Goal: Task Accomplishment & Management: Complete application form

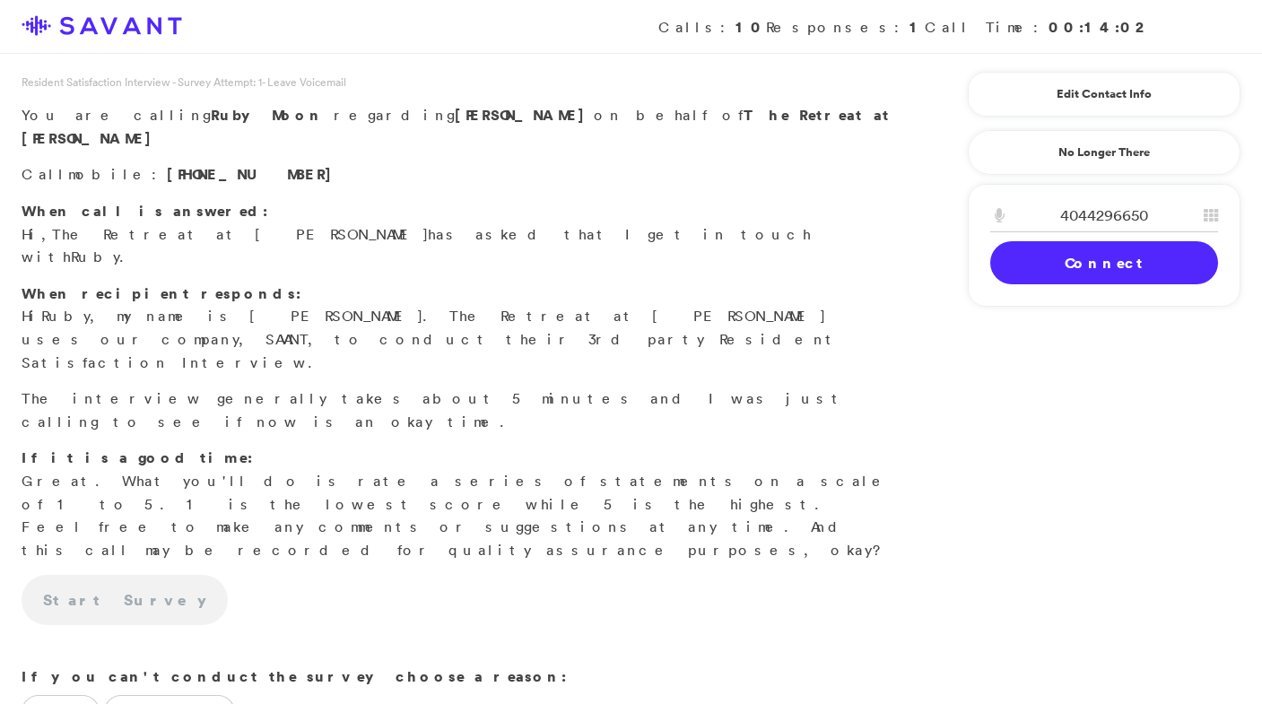
click at [1010, 247] on link "Connect" at bounding box center [1104, 262] width 228 height 43
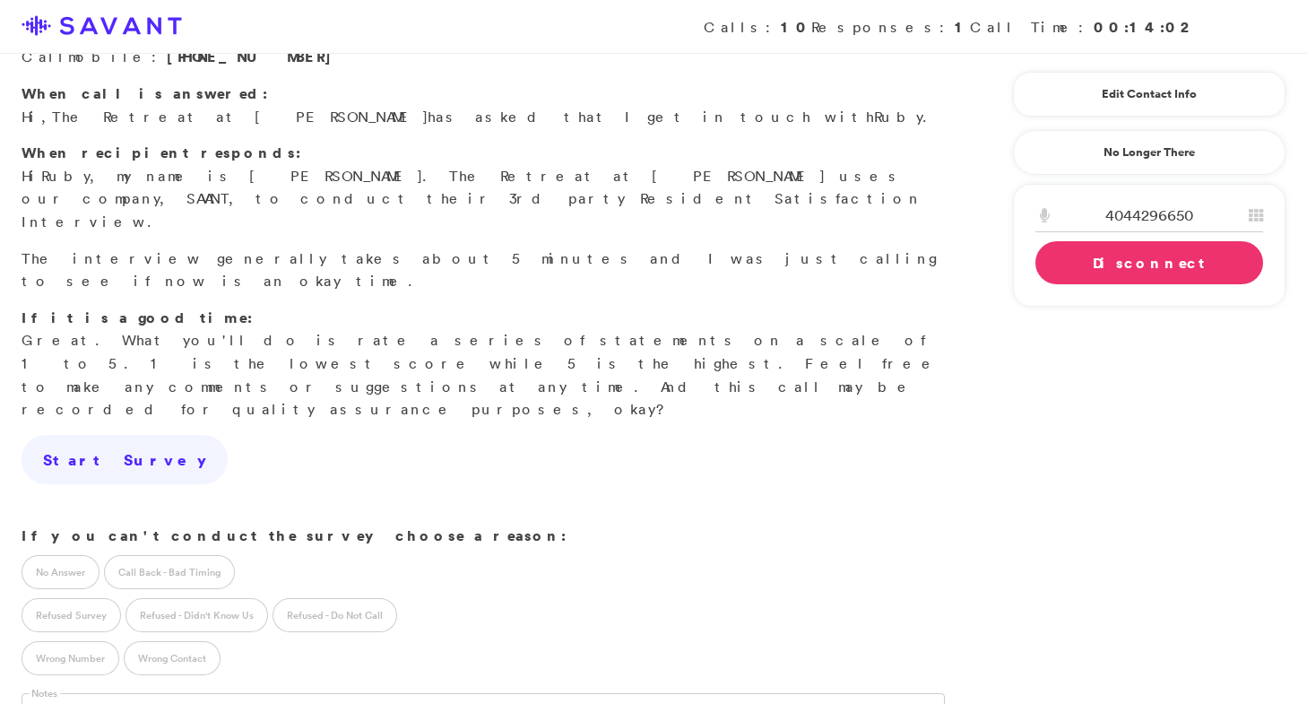
scroll to position [234, 0]
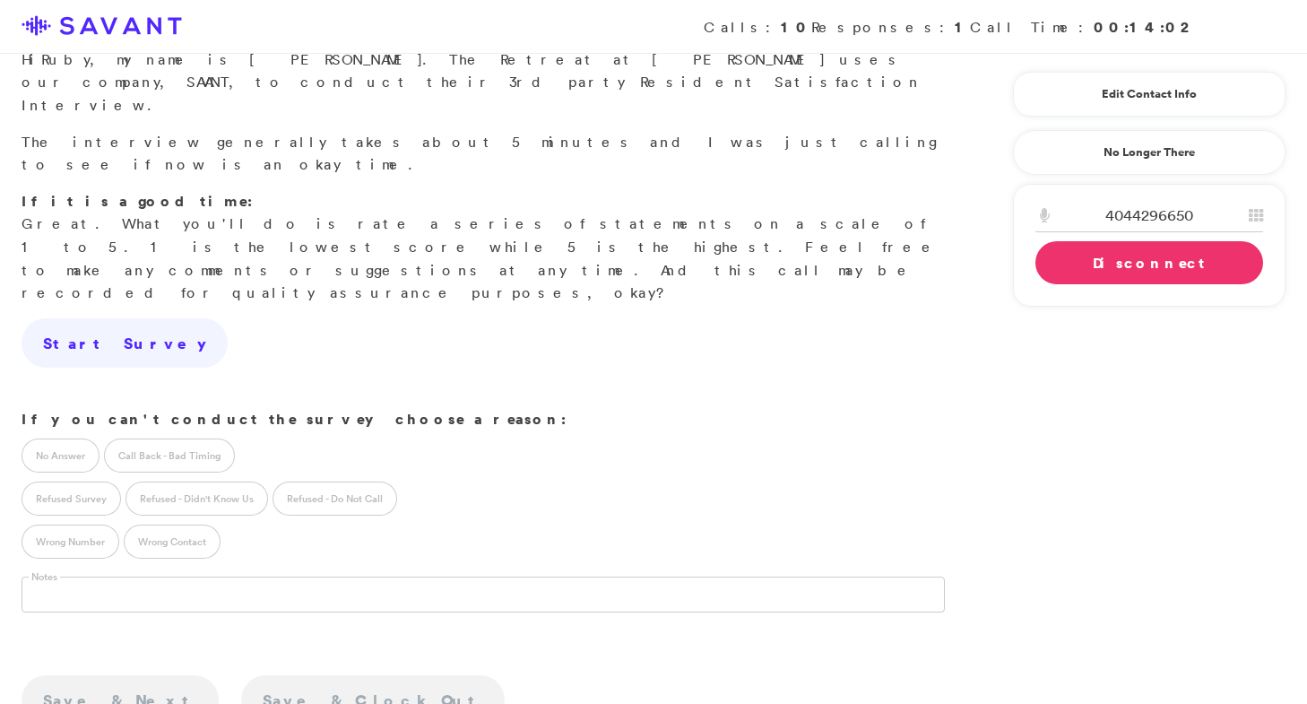
click at [190, 431] on div "Call Back - Bad Timing" at bounding box center [171, 452] width 135 height 43
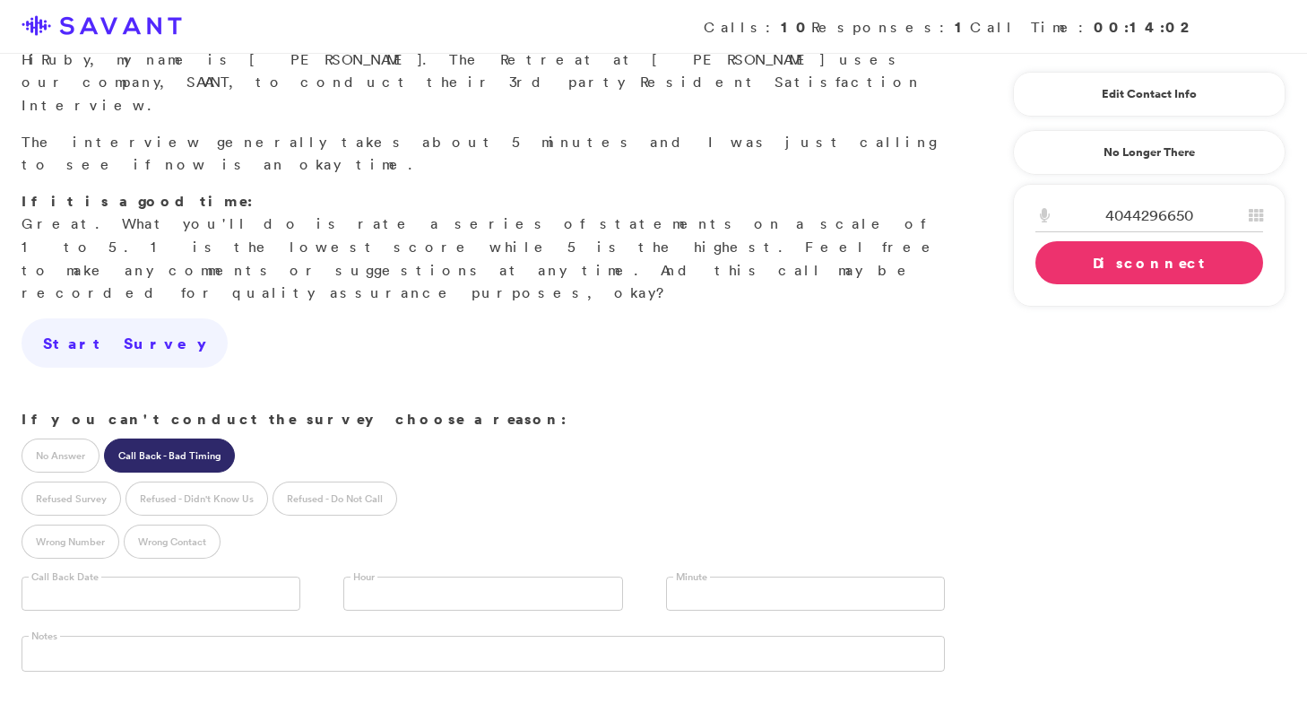
click at [156, 577] on input "text" at bounding box center [161, 594] width 279 height 34
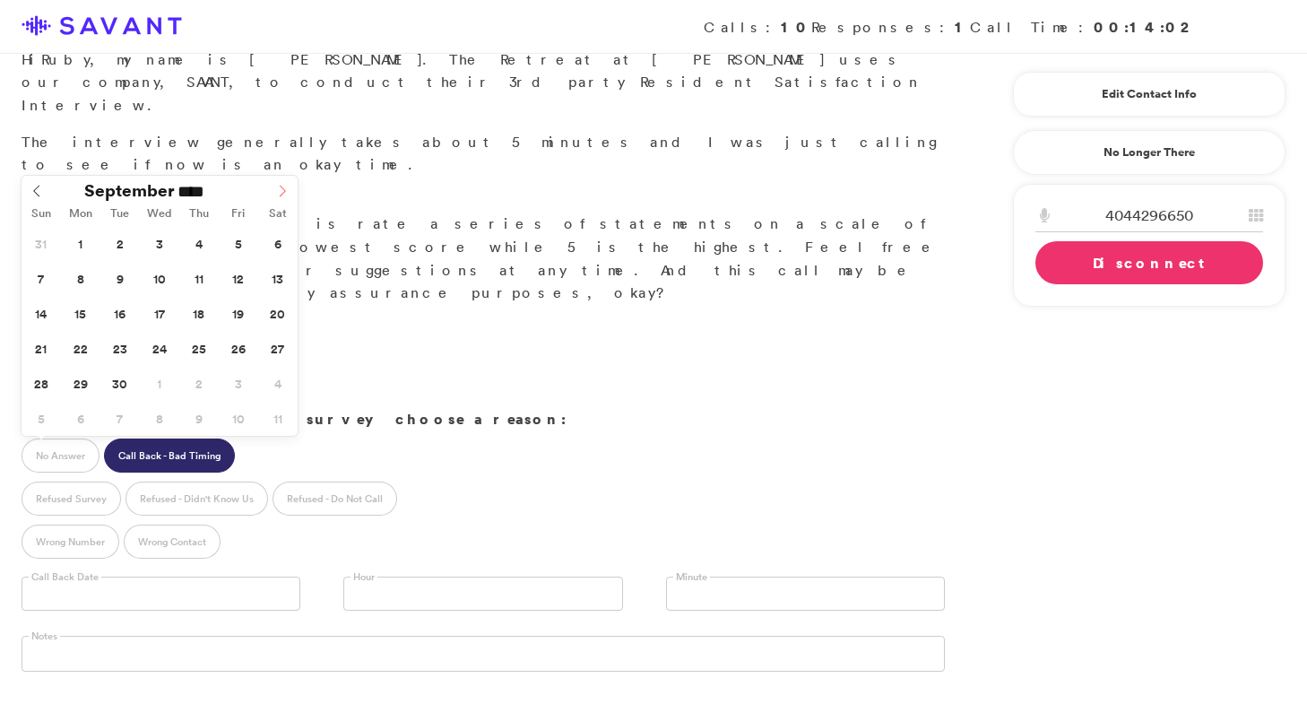
click at [272, 190] on span at bounding box center [282, 188] width 30 height 25
type input "**********"
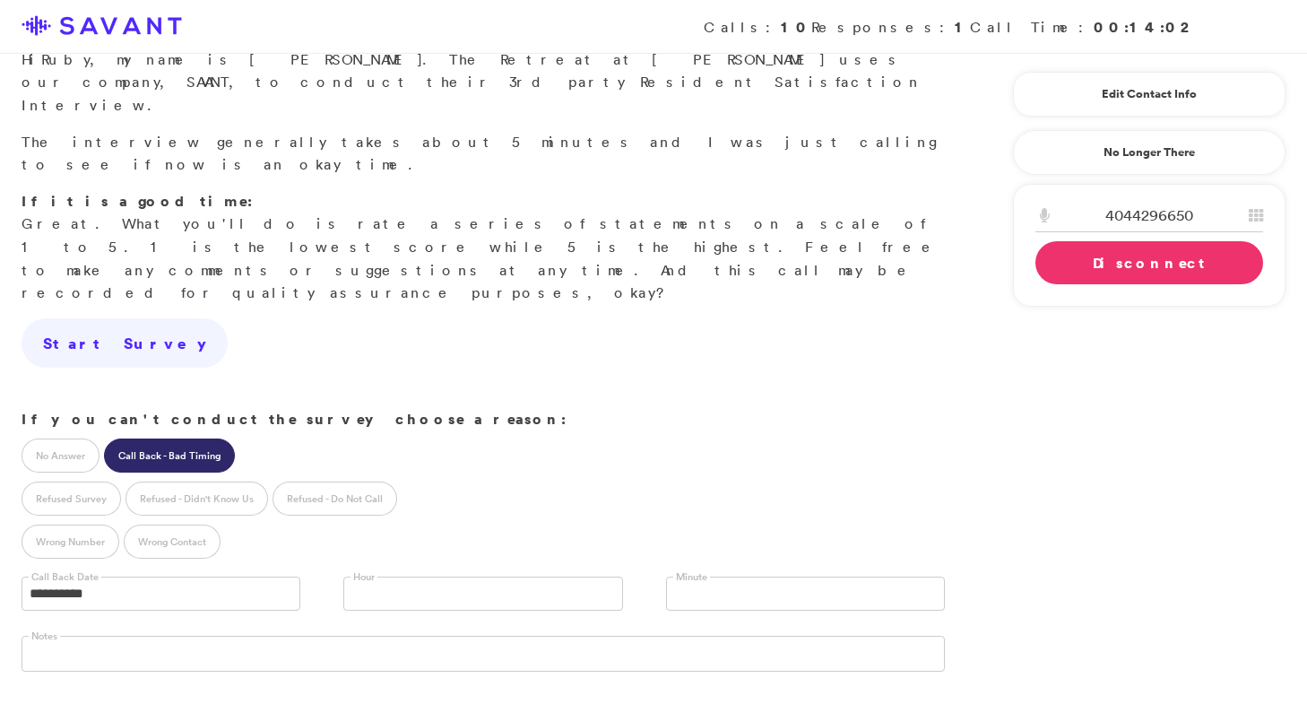
click at [372, 577] on link at bounding box center [482, 594] width 279 height 34
click at [381, 684] on li "10 AM" at bounding box center [482, 695] width 277 height 22
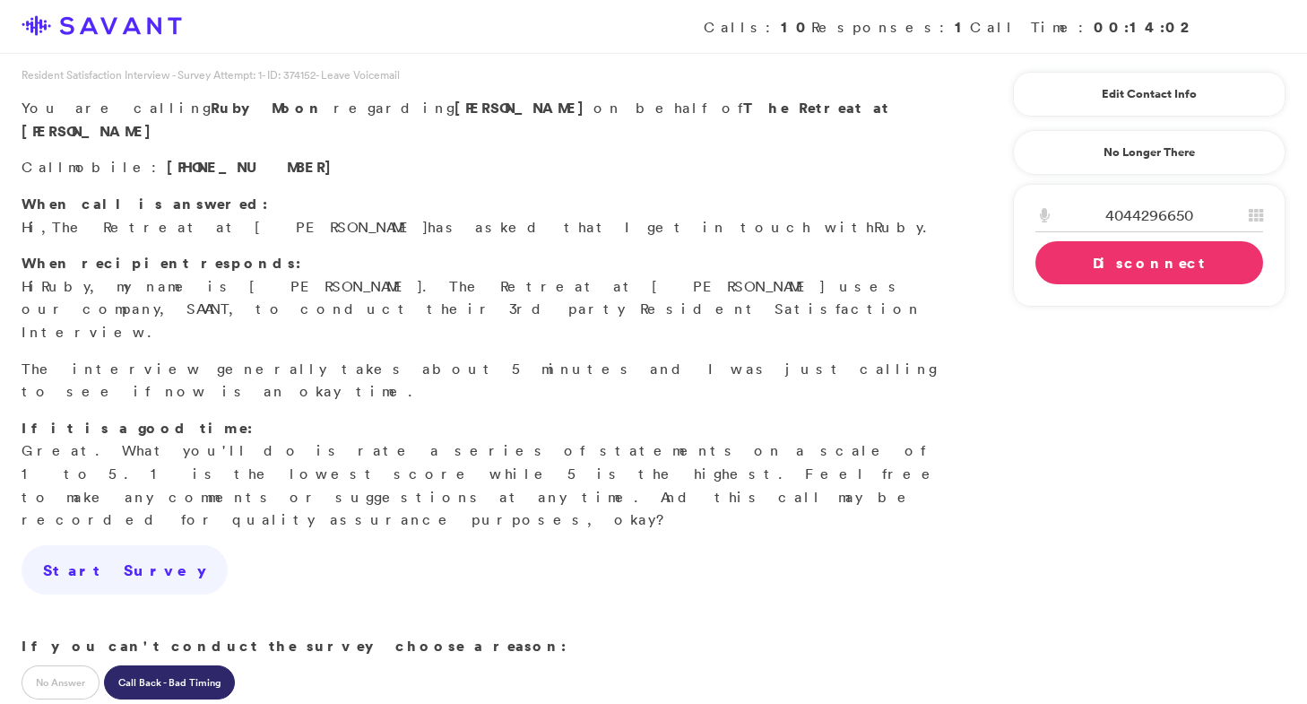
scroll to position [0, 0]
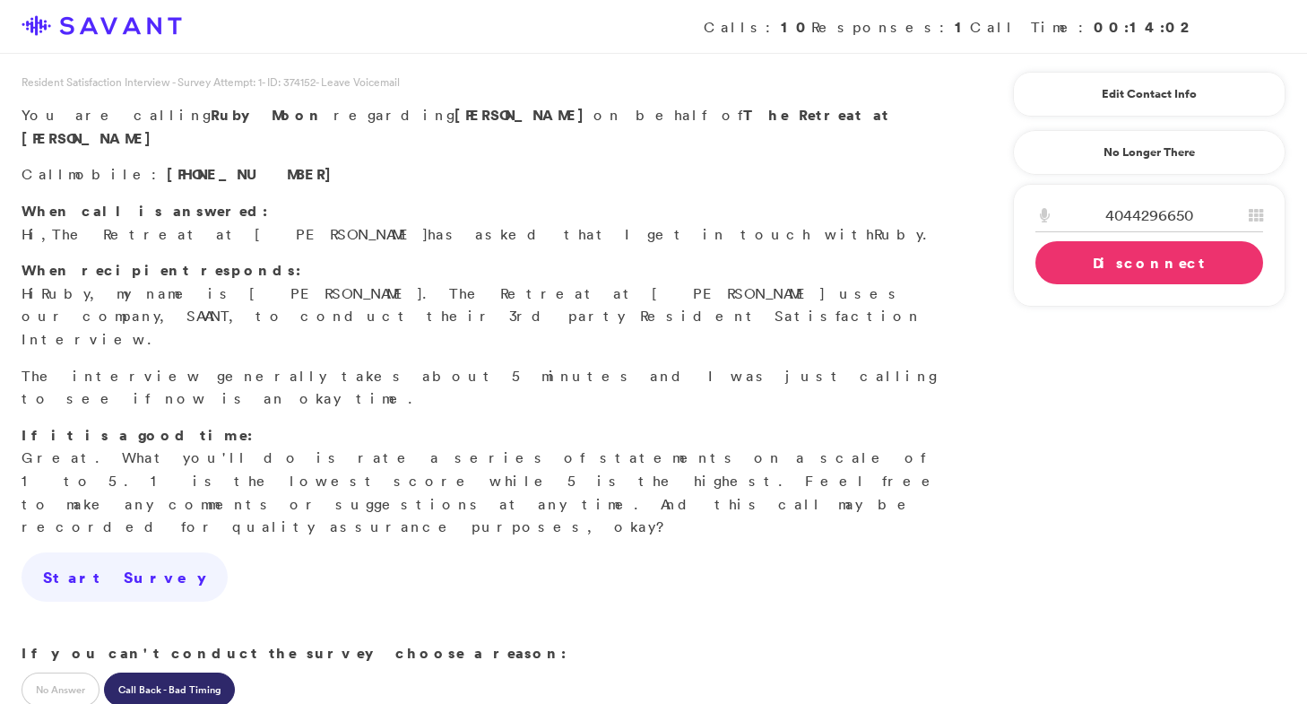
click at [1092, 271] on link "Disconnect" at bounding box center [1150, 262] width 228 height 43
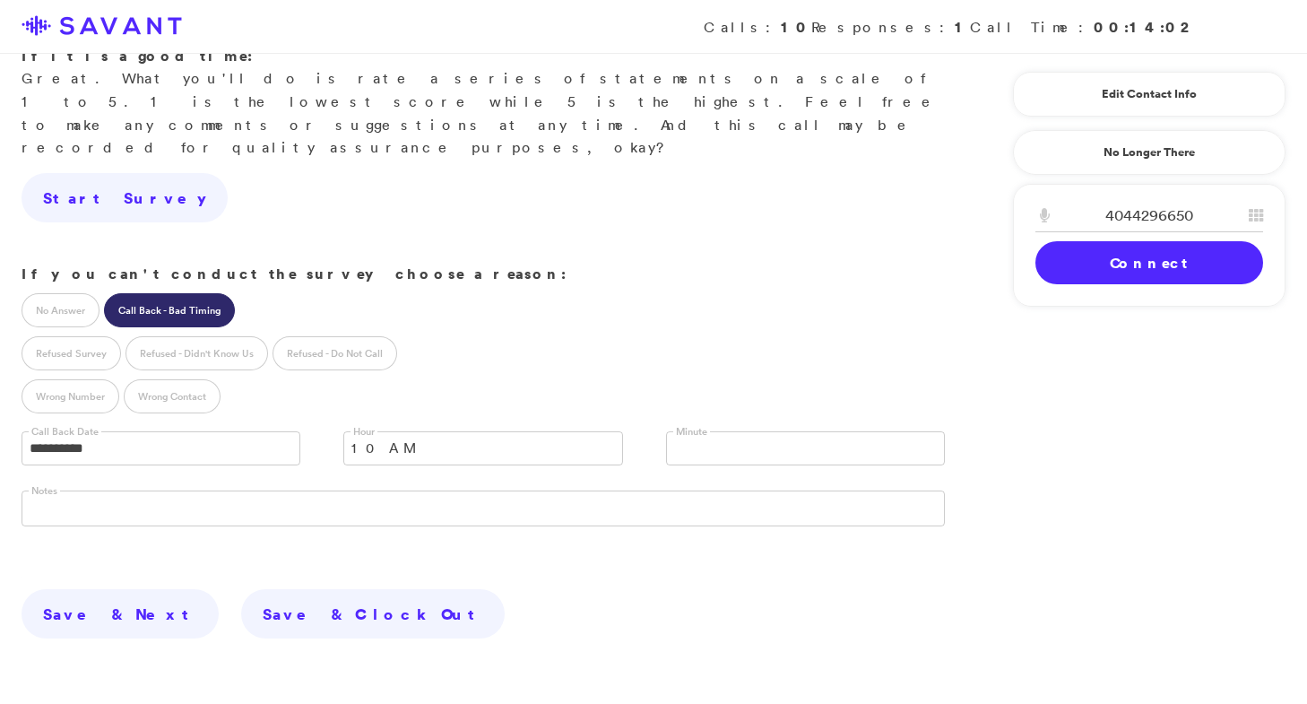
scroll to position [406, 0]
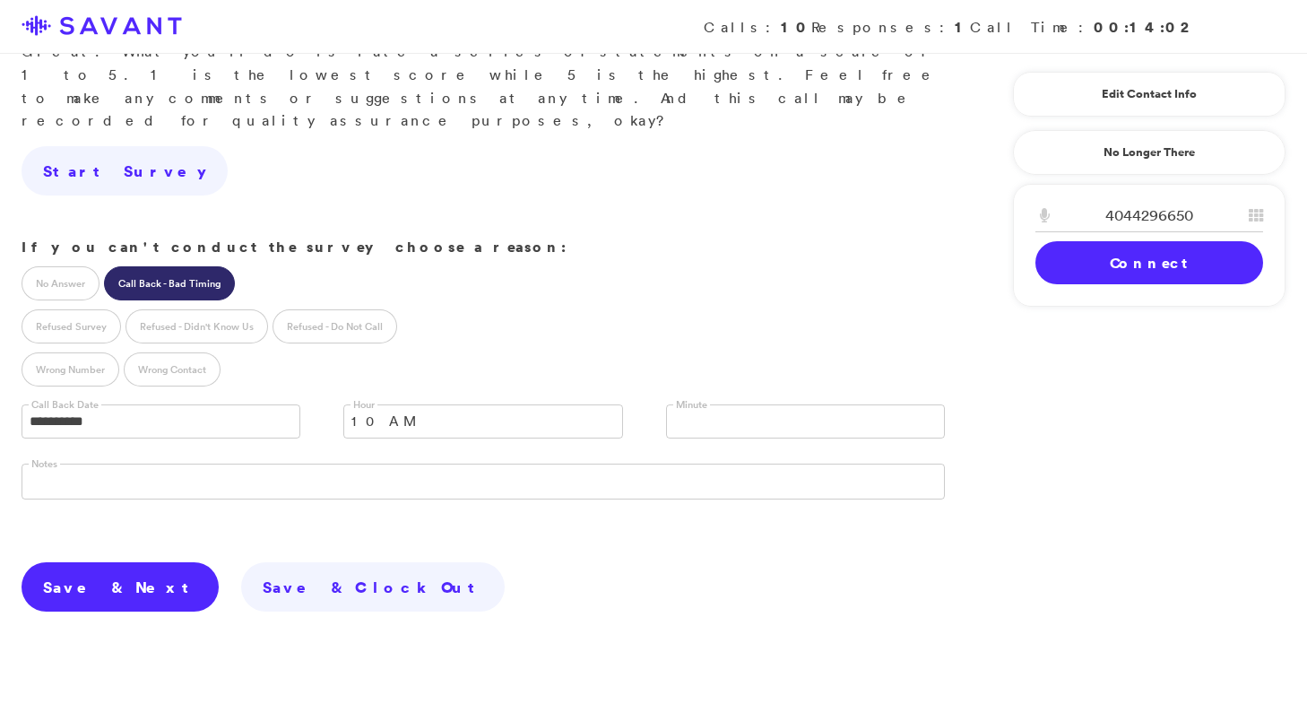
click at [85, 562] on link "Save & Next" at bounding box center [120, 587] width 197 height 50
